Goal: Entertainment & Leisure: Browse casually

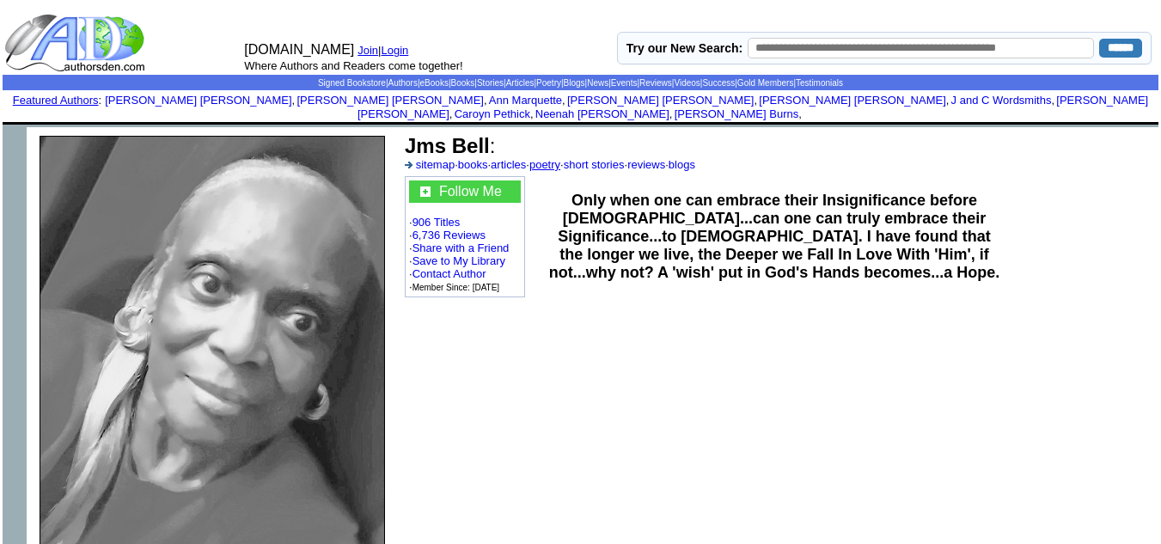
click at [560, 158] on link "poetry" at bounding box center [544, 164] width 31 height 13
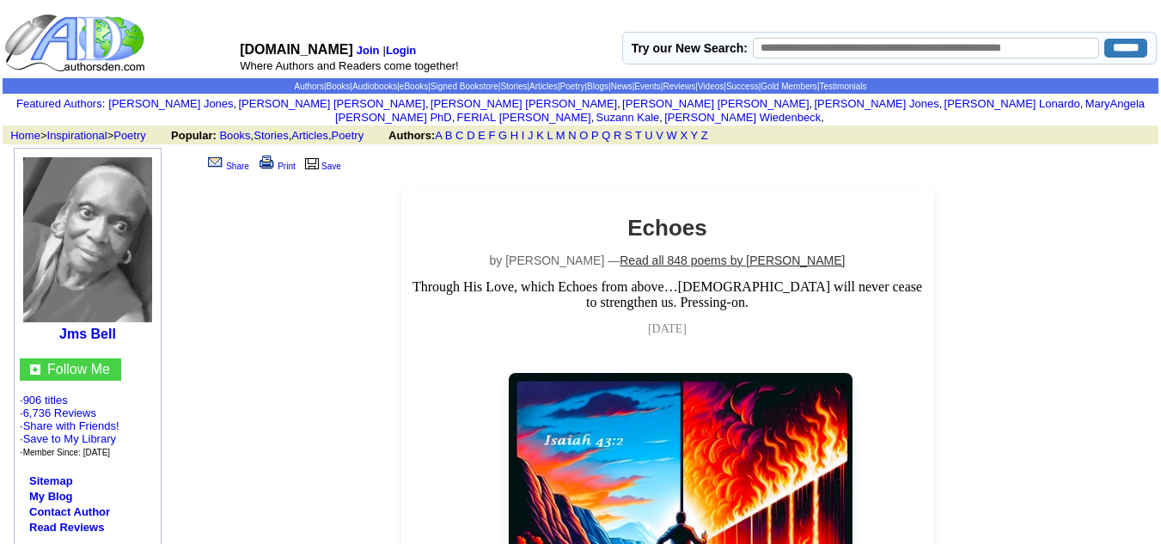
click at [704, 253] on link "Read all 848 poems by [PERSON_NAME]" at bounding box center [731, 260] width 225 height 14
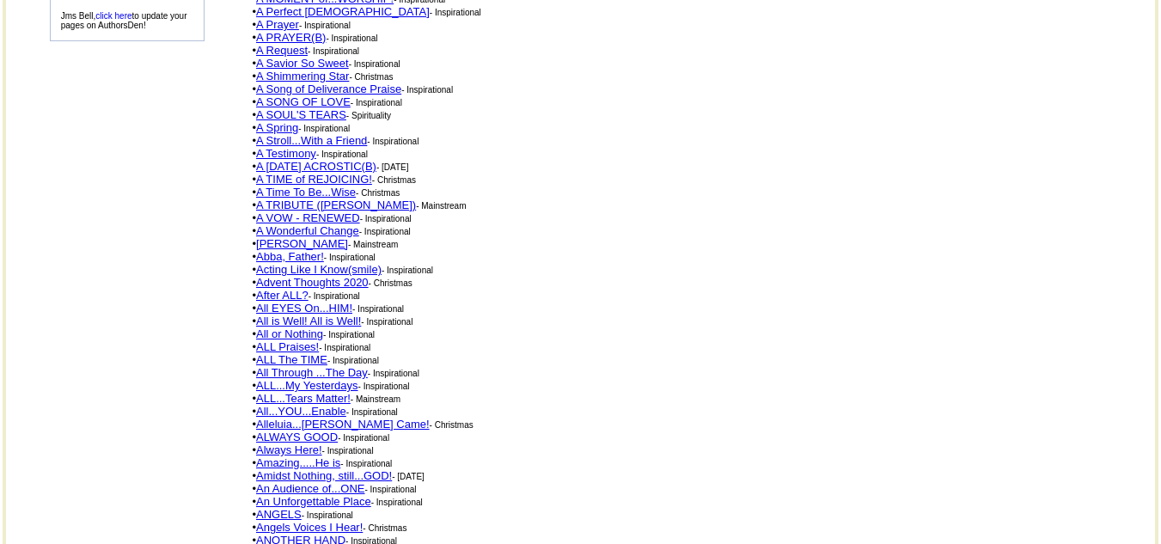
scroll to position [601, 0]
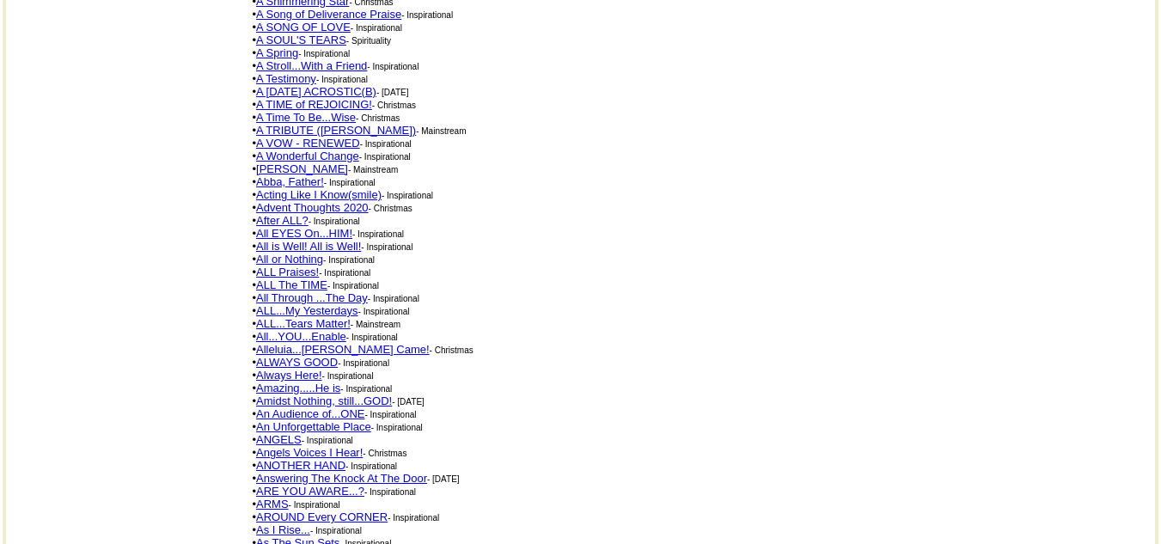
click at [318, 356] on link "ALWAYS GOOD" at bounding box center [297, 362] width 82 height 13
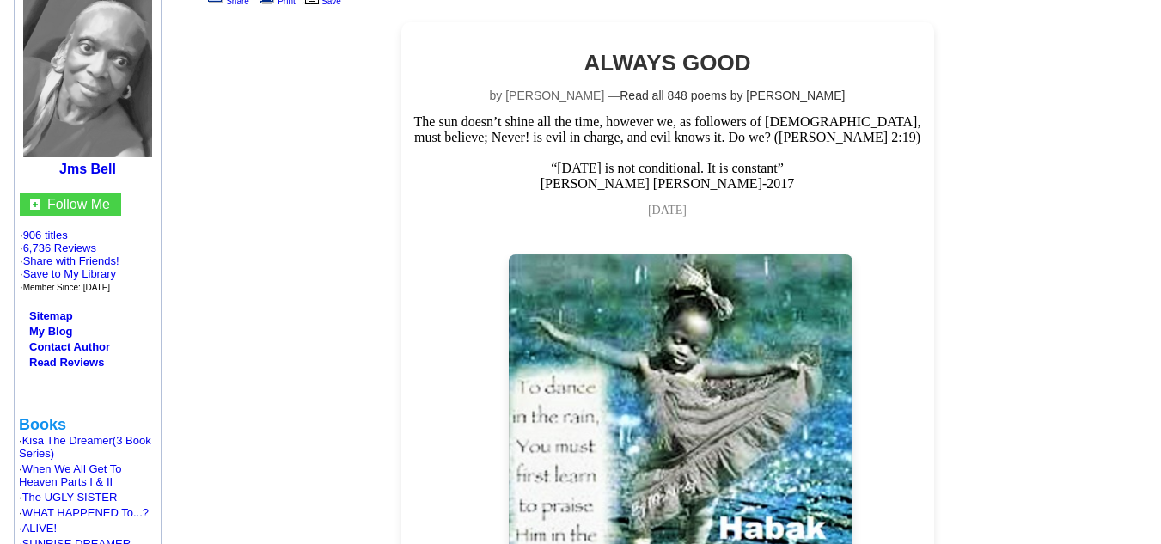
scroll to position [86, 0]
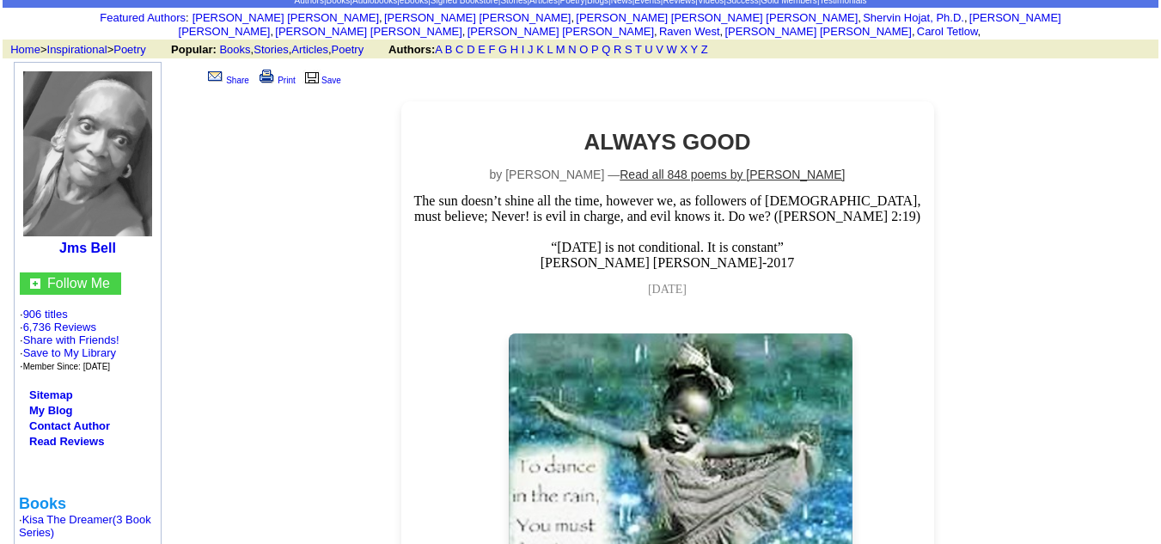
click at [682, 168] on link "Read all 848 poems by [PERSON_NAME]" at bounding box center [731, 175] width 225 height 14
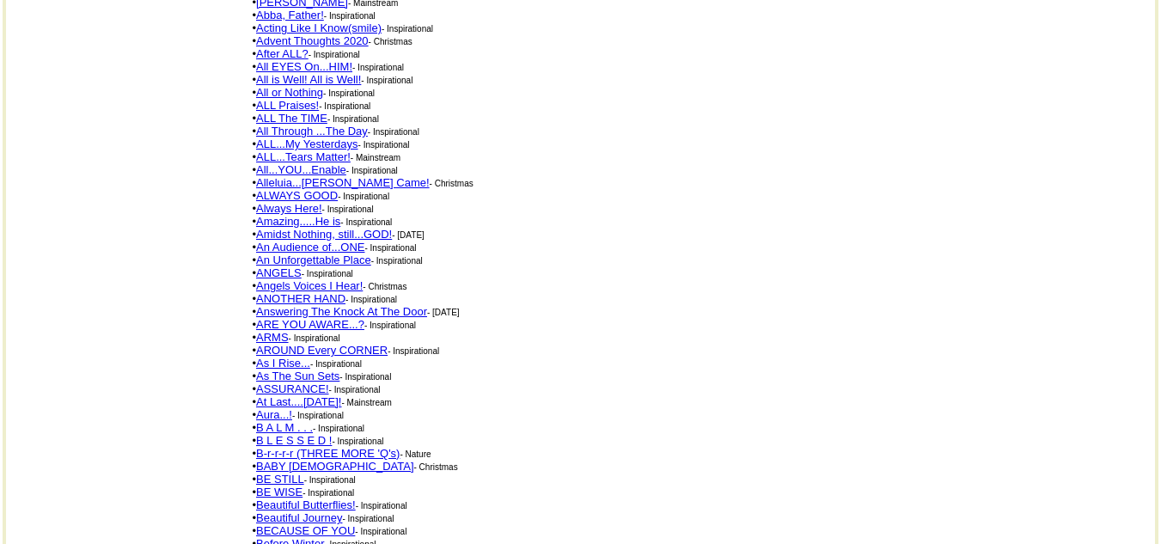
scroll to position [759, 0]
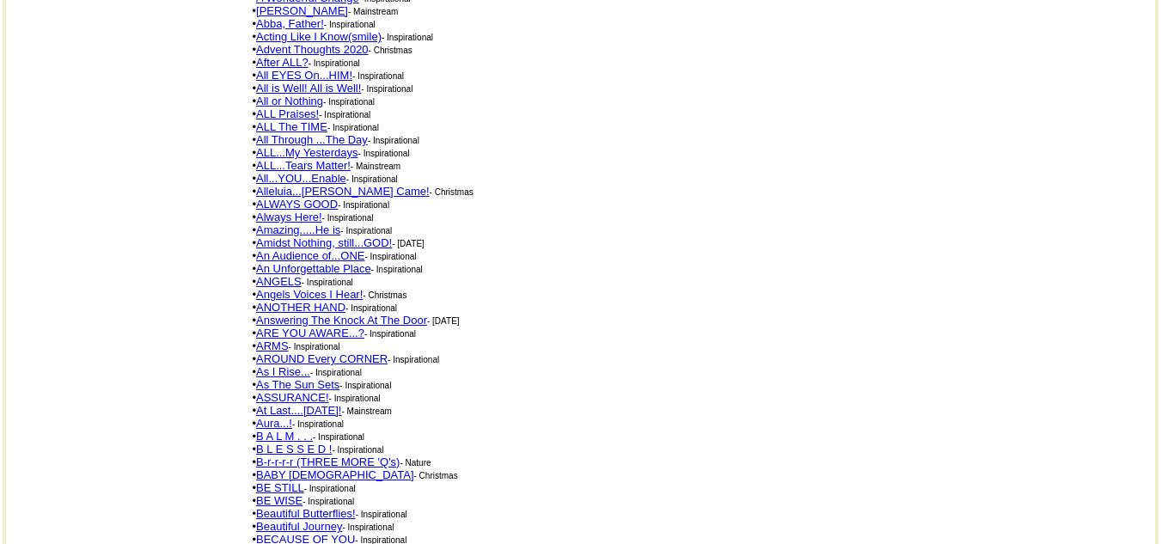
drag, startPoint x: 539, startPoint y: 283, endPoint x: 537, endPoint y: 264, distance: 19.8
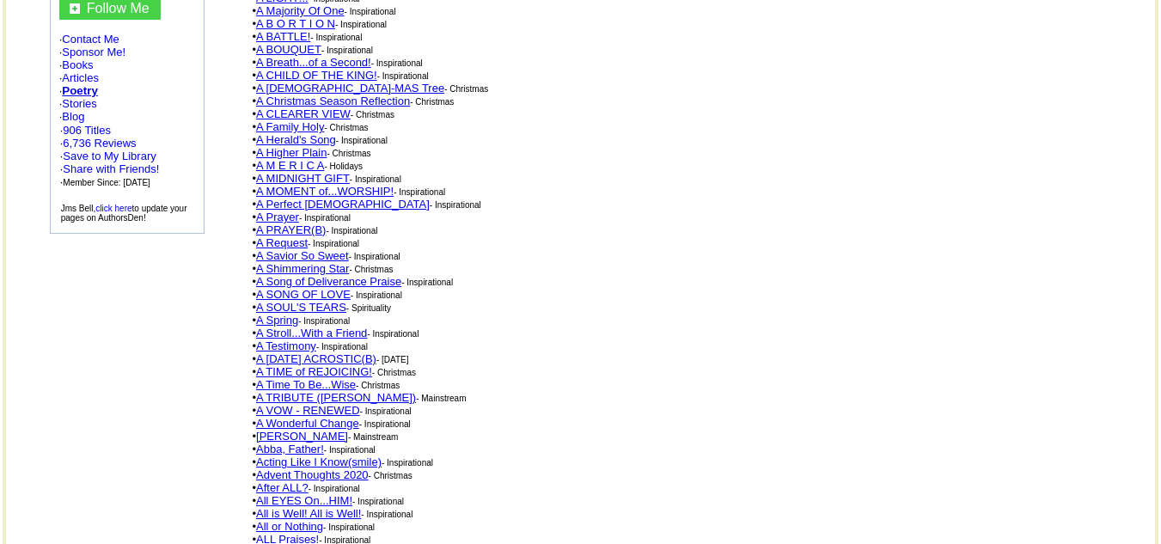
scroll to position [196, 0]
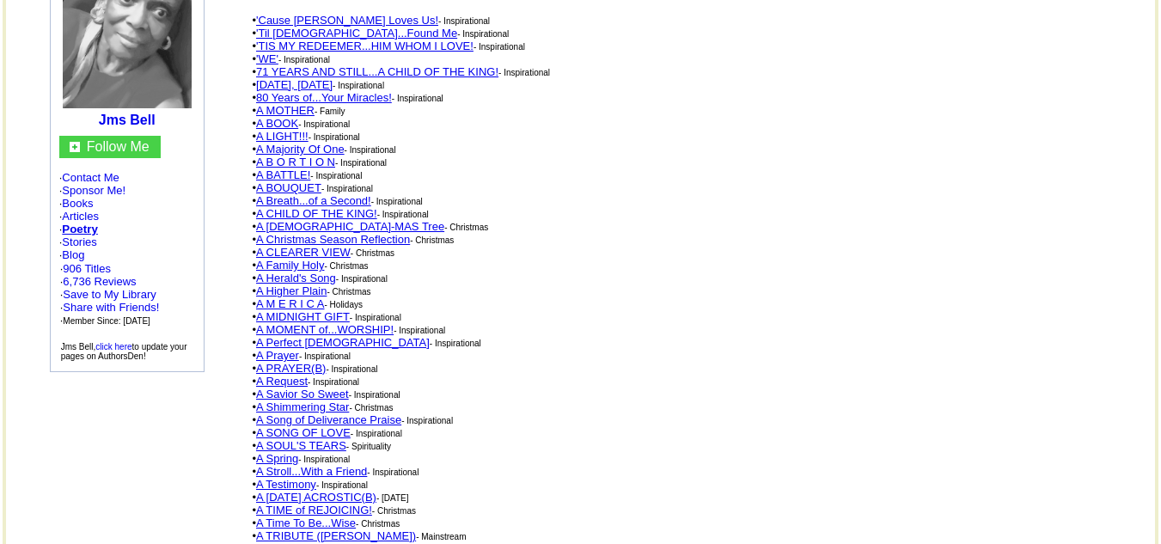
click at [285, 168] on link "A BATTLE!" at bounding box center [283, 174] width 54 height 13
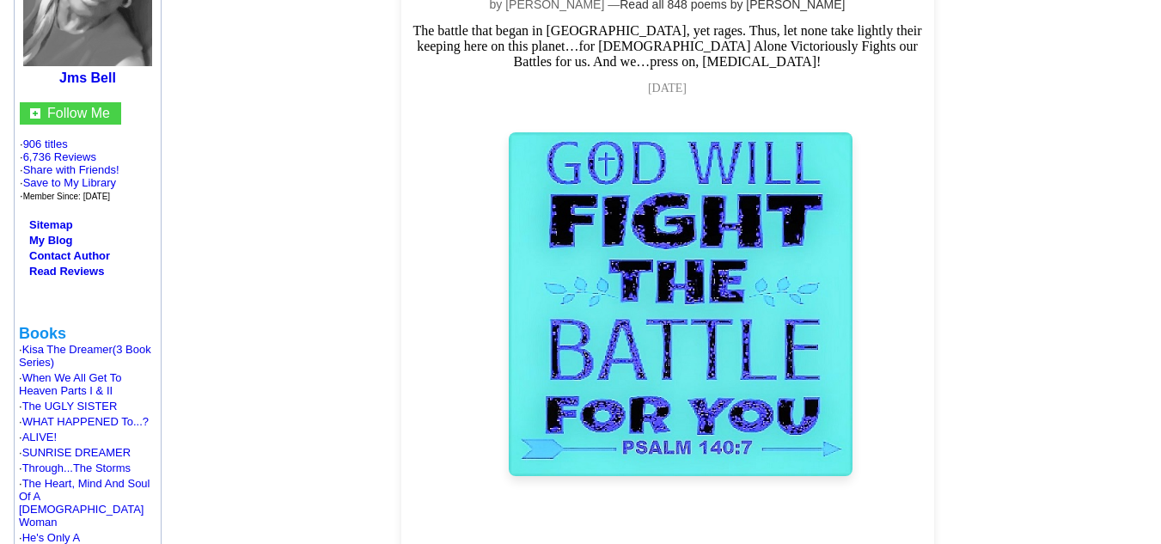
scroll to position [172, 0]
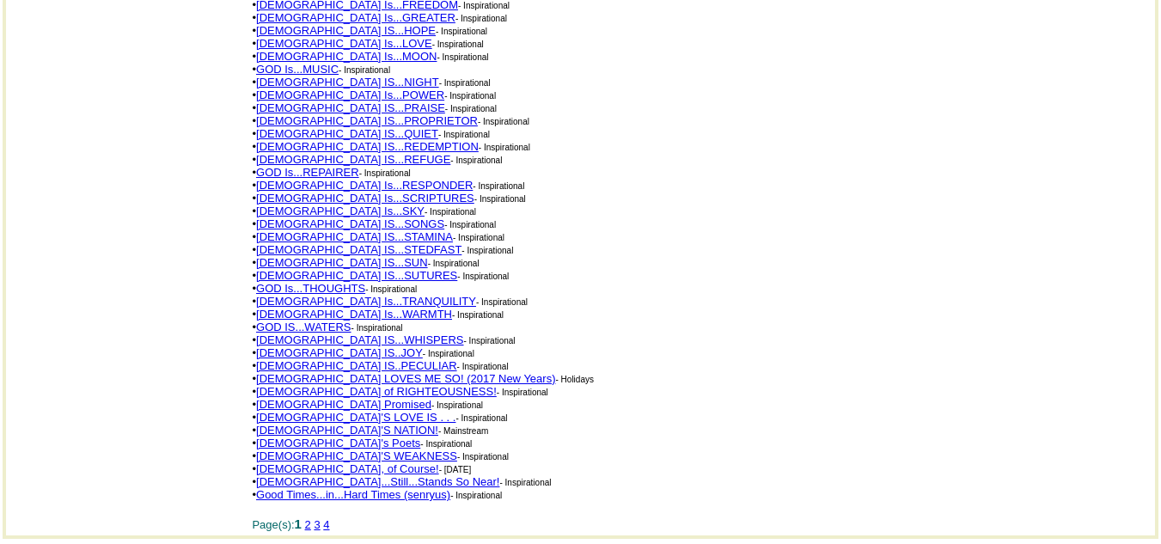
scroll to position [3030, 0]
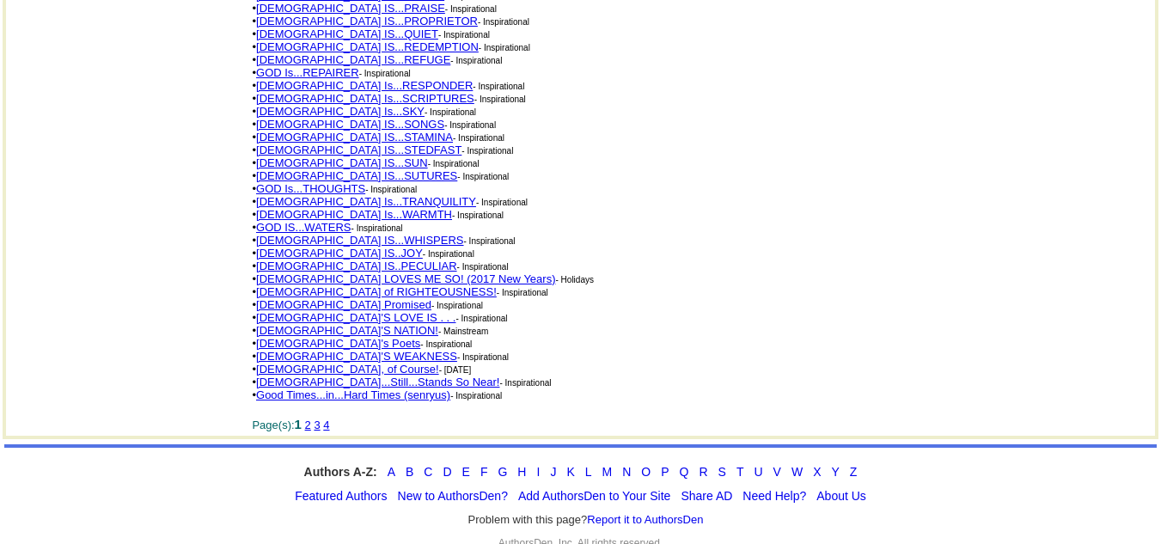
click at [311, 418] on link "2" at bounding box center [308, 424] width 6 height 13
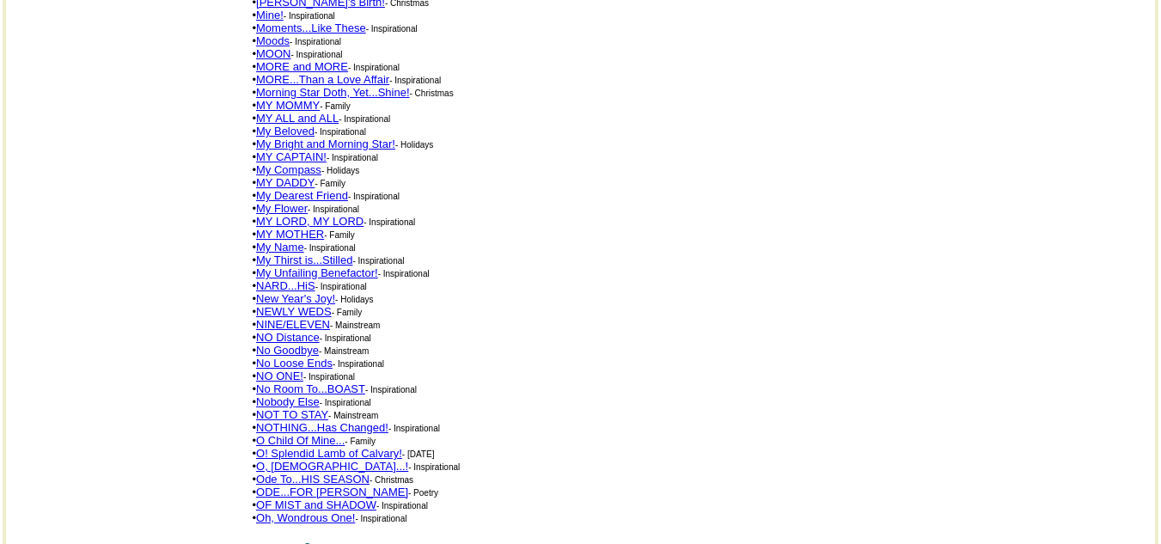
scroll to position [3030, 0]
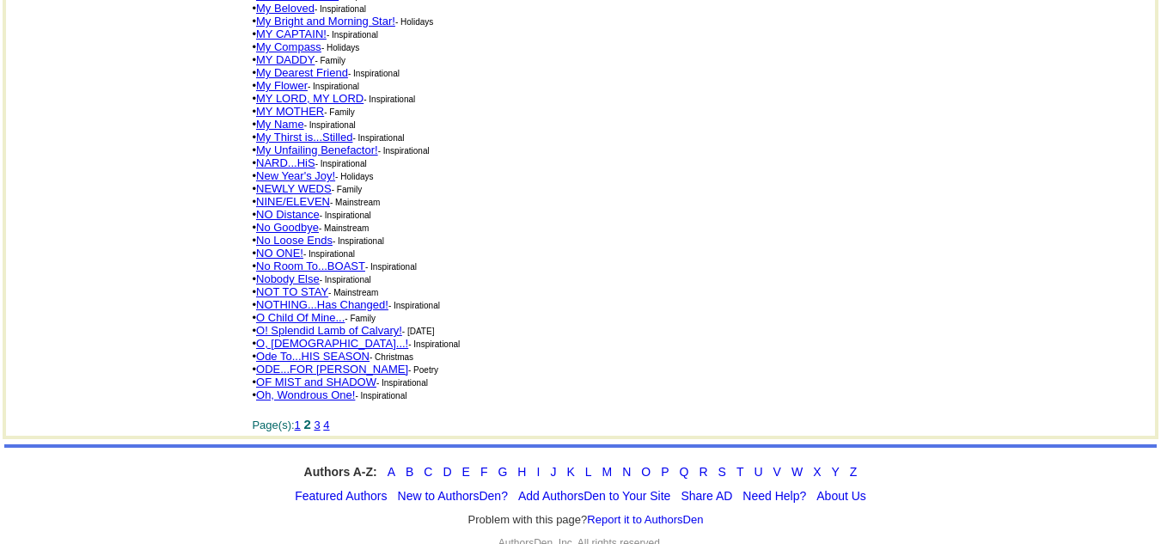
click at [320, 418] on link "3" at bounding box center [317, 424] width 6 height 13
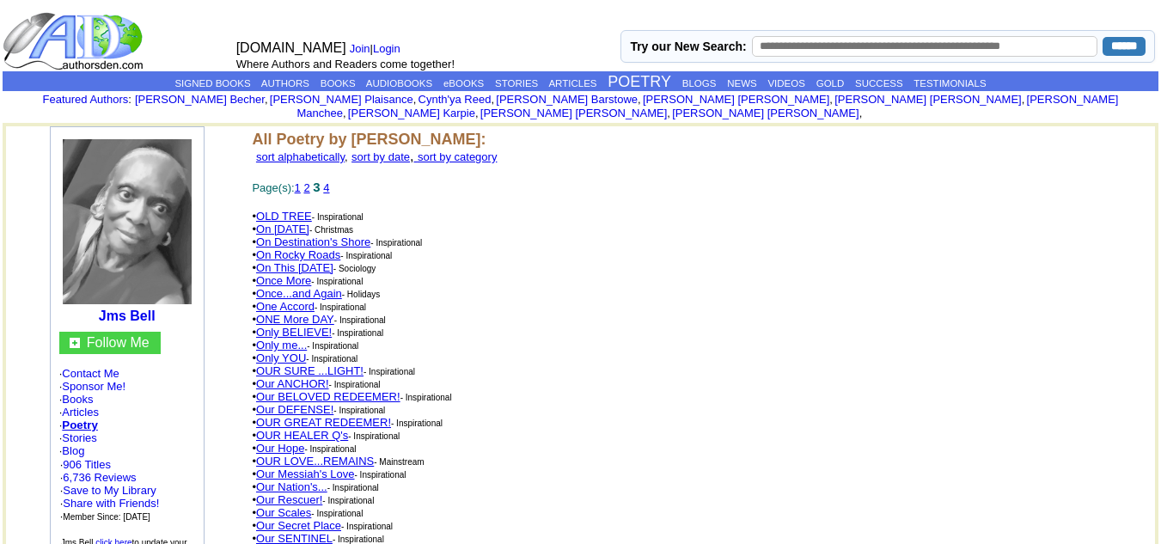
click at [307, 377] on link "Our ANCHOR!" at bounding box center [292, 383] width 73 height 13
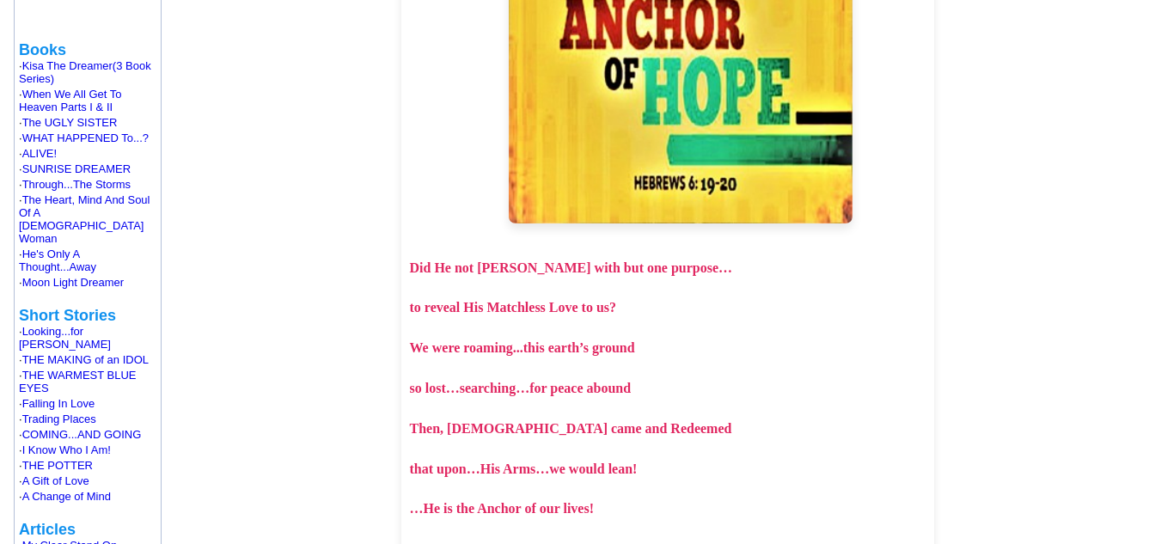
scroll to position [430, 0]
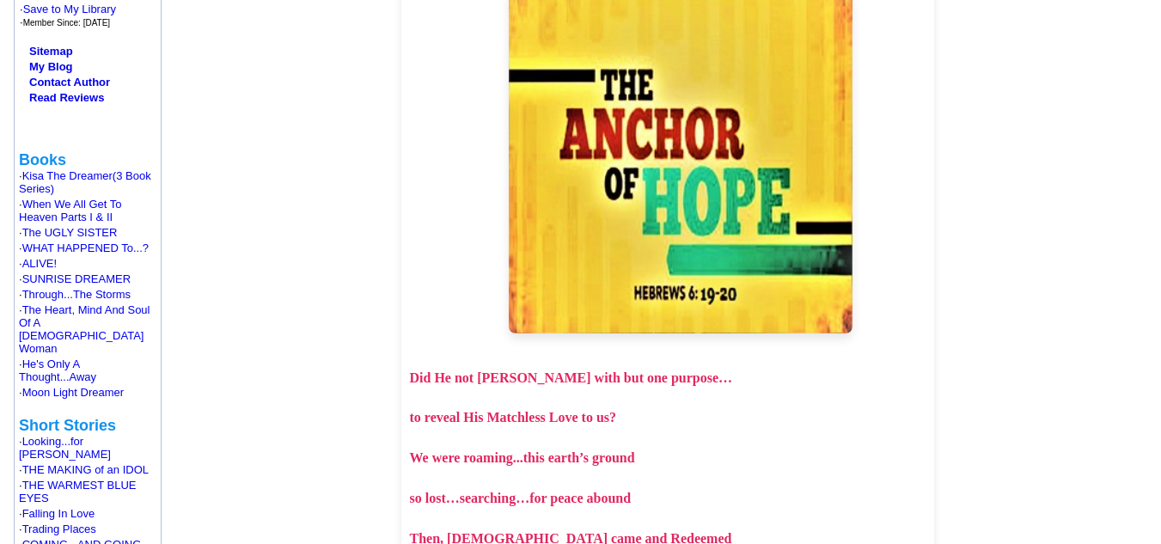
drag, startPoint x: 734, startPoint y: 355, endPoint x: 735, endPoint y: 341, distance: 13.8
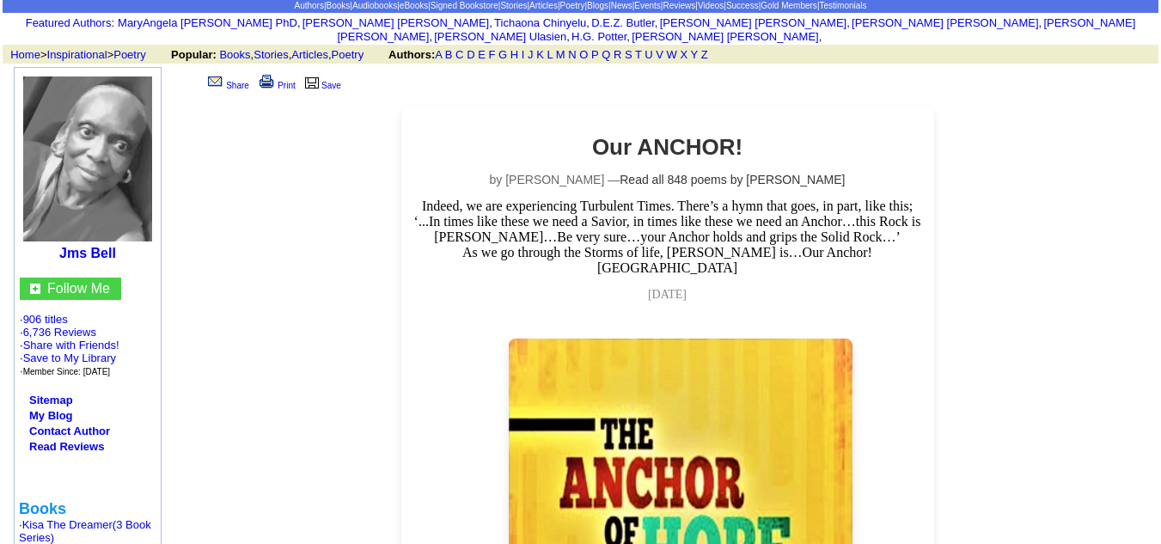
scroll to position [80, 0]
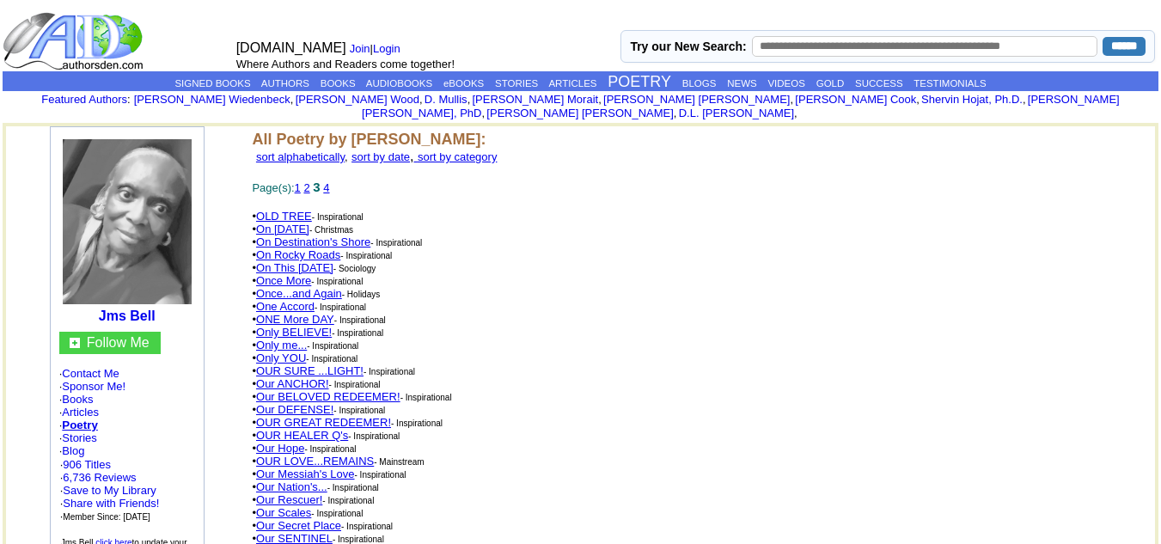
click at [320, 403] on link "Our DEFENSE!" at bounding box center [294, 409] width 77 height 13
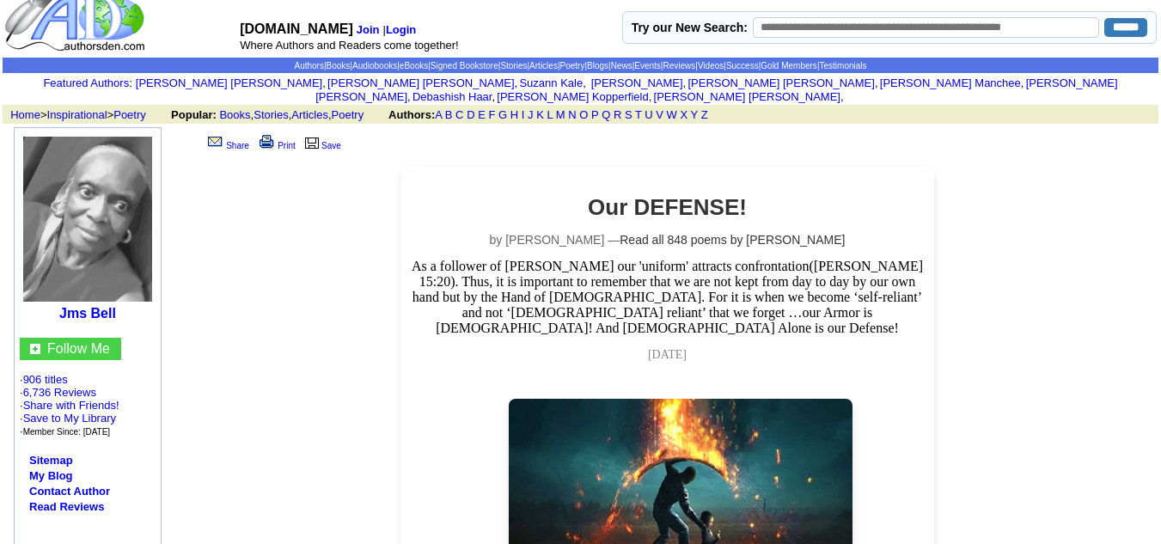
scroll to position [21, 0]
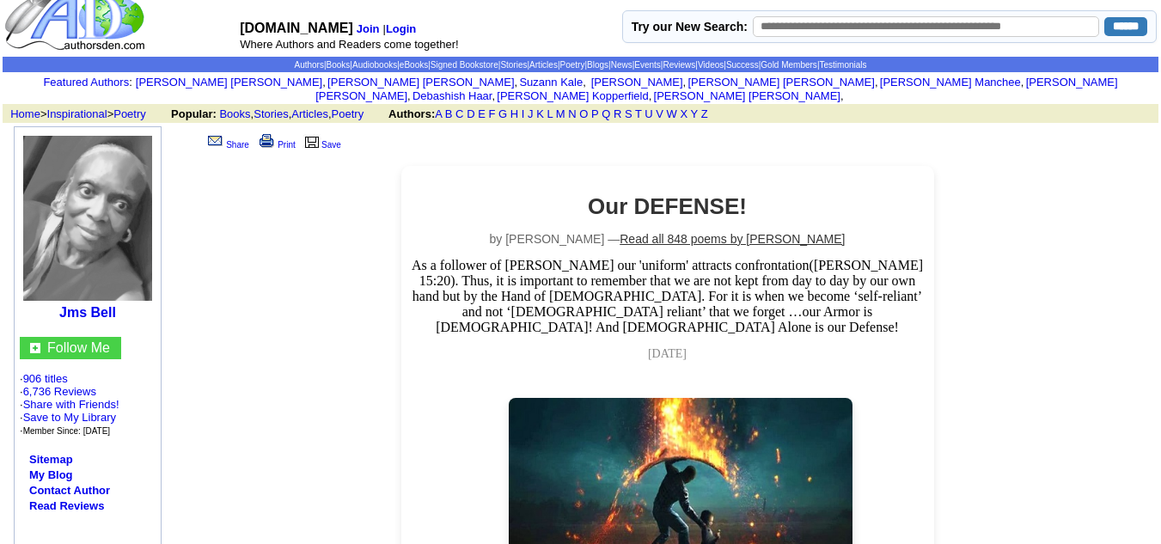
click at [705, 232] on link "Read all 848 poems by [PERSON_NAME]" at bounding box center [731, 239] width 225 height 14
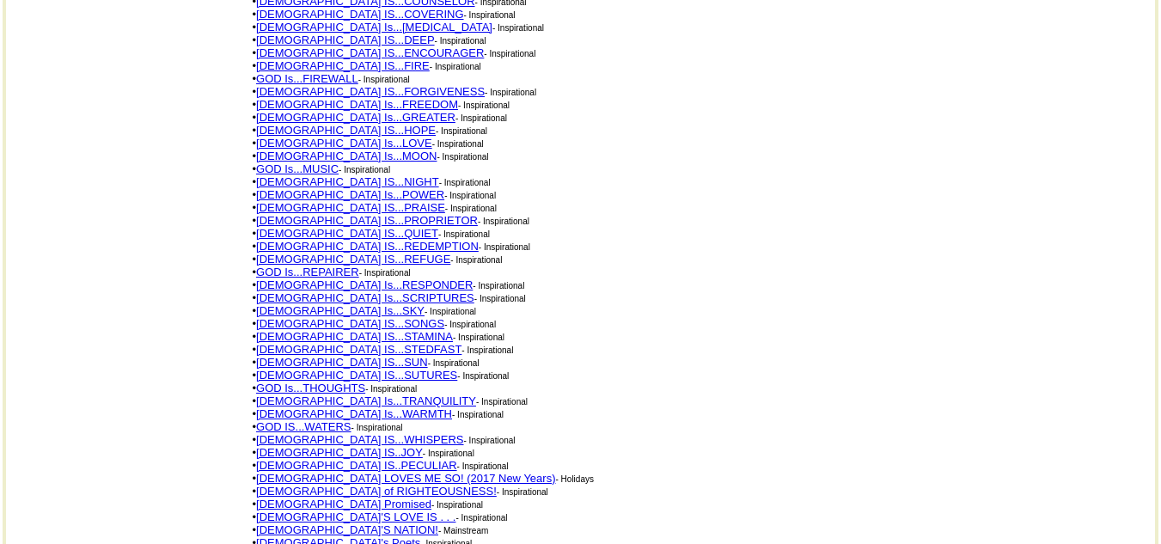
scroll to position [2921, 0]
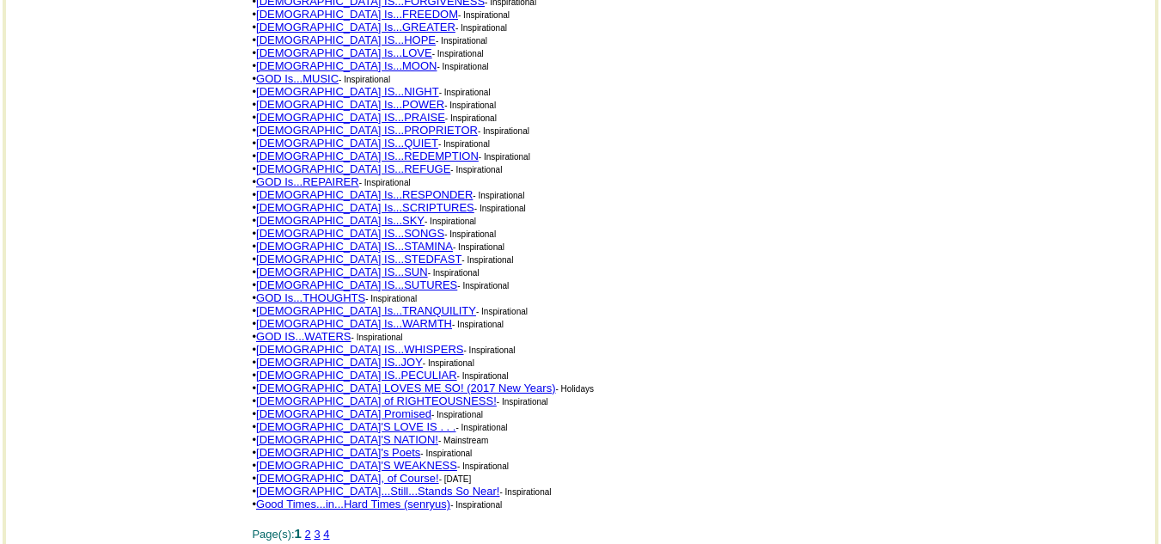
click at [311, 527] on link "2" at bounding box center [308, 533] width 6 height 13
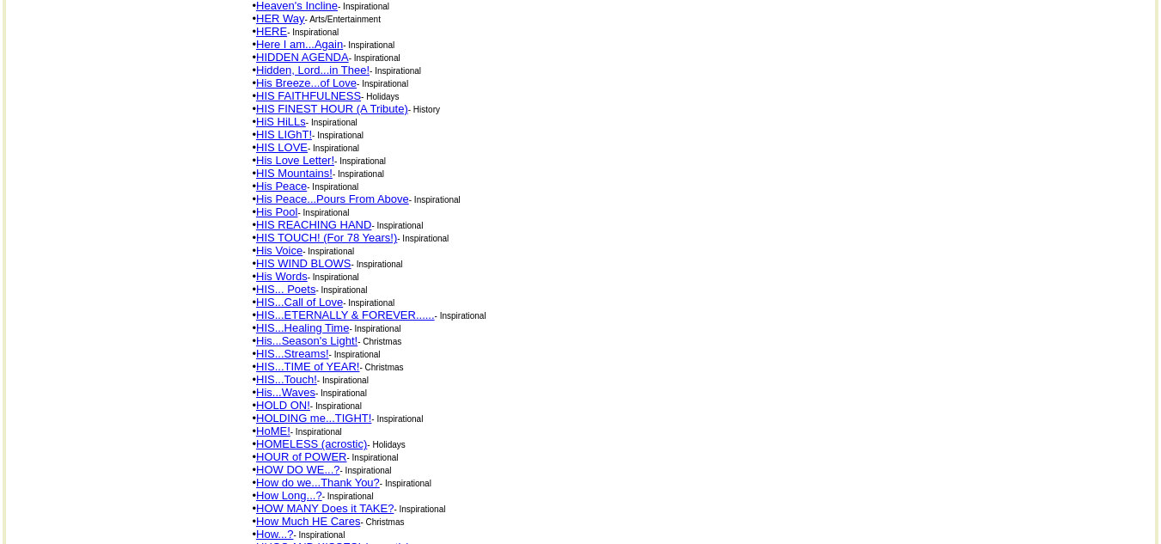
scroll to position [601, 0]
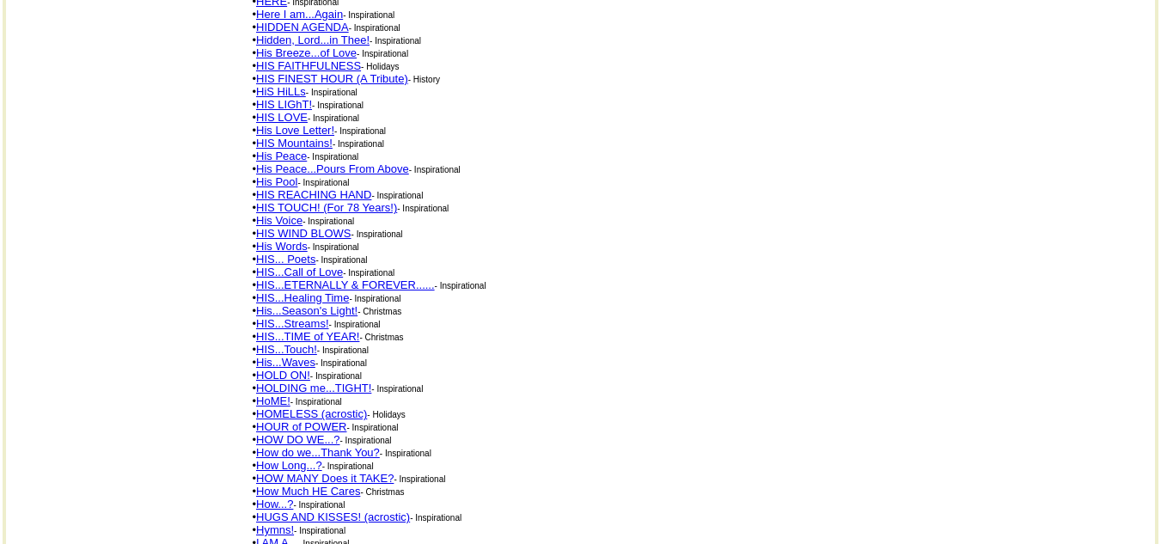
click at [275, 497] on link "How...?" at bounding box center [274, 503] width 37 height 13
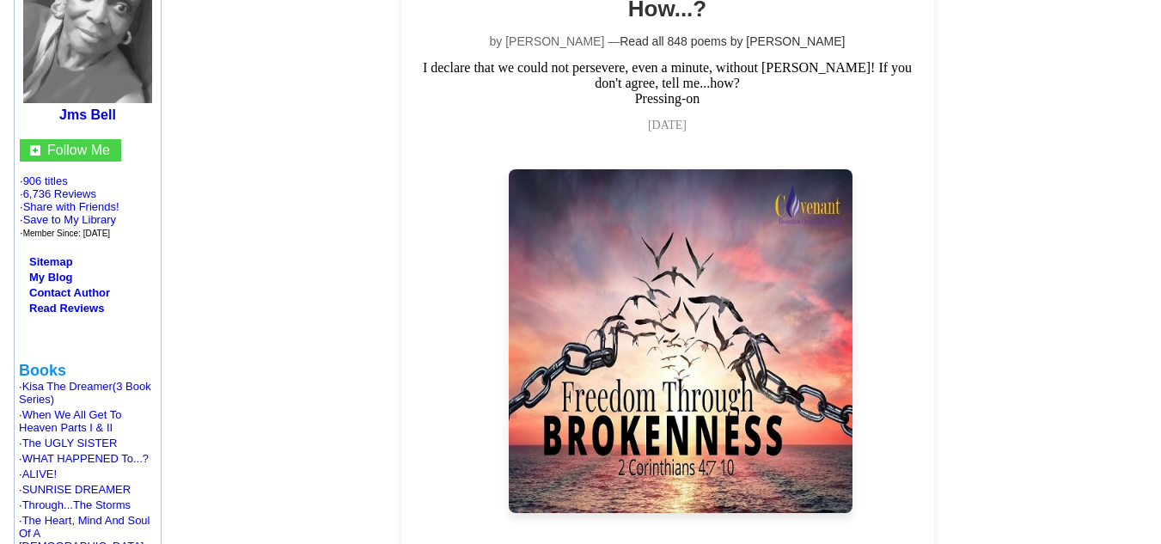
scroll to position [166, 0]
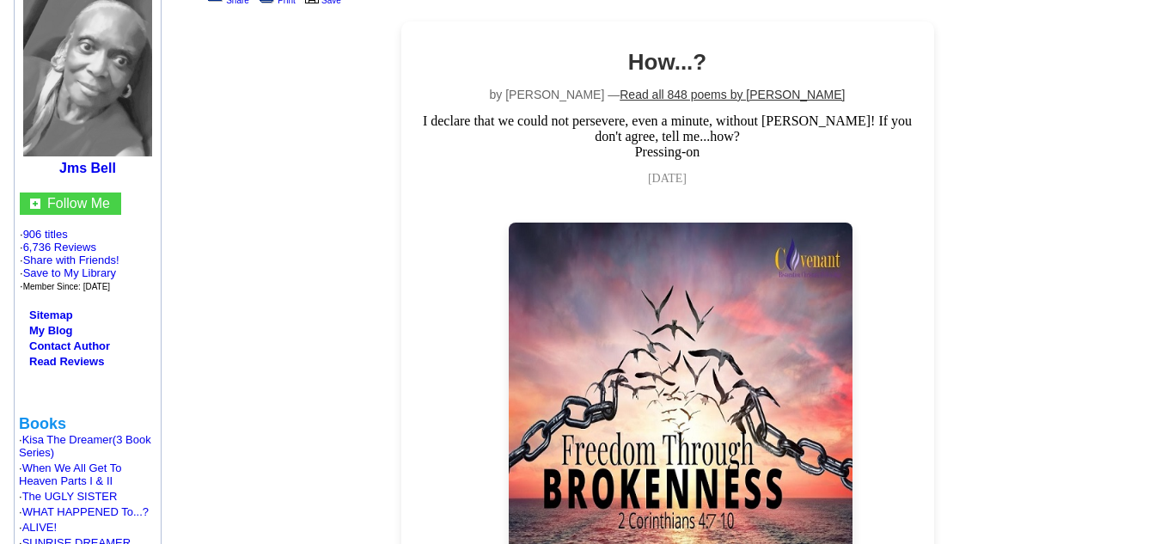
click at [741, 88] on link "Read all 848 poems by [PERSON_NAME]" at bounding box center [731, 95] width 225 height 14
